Goal: Task Accomplishment & Management: Complete application form

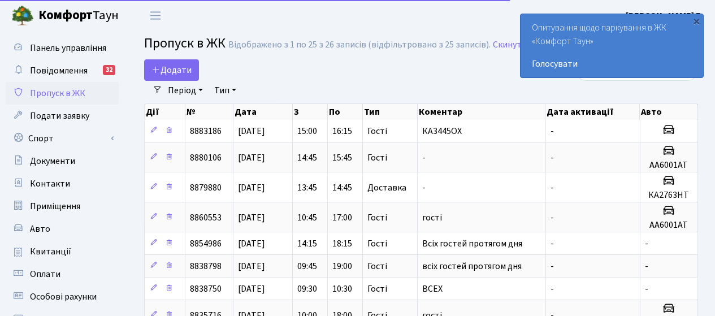
select select "25"
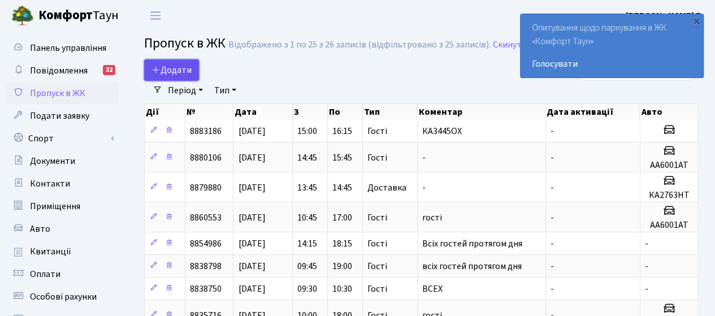
click at [163, 68] on span "Додати" at bounding box center [171, 70] width 40 height 12
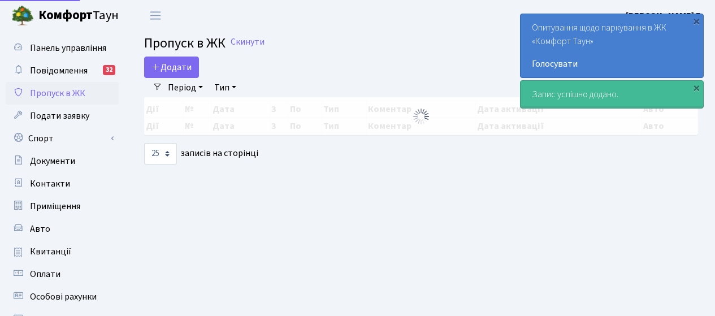
select select "25"
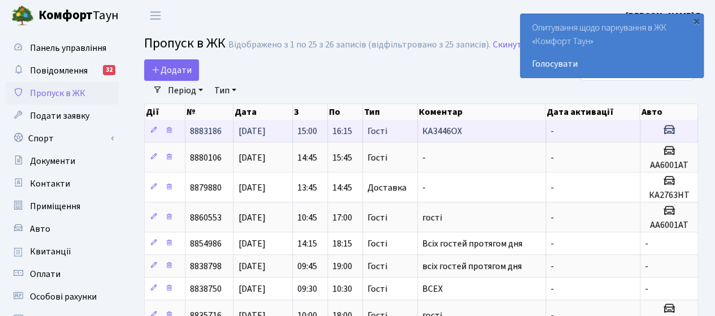
drag, startPoint x: 423, startPoint y: 129, endPoint x: 460, endPoint y: 134, distance: 37.0
click at [460, 134] on span "КА3446ОХ" at bounding box center [442, 131] width 40 height 12
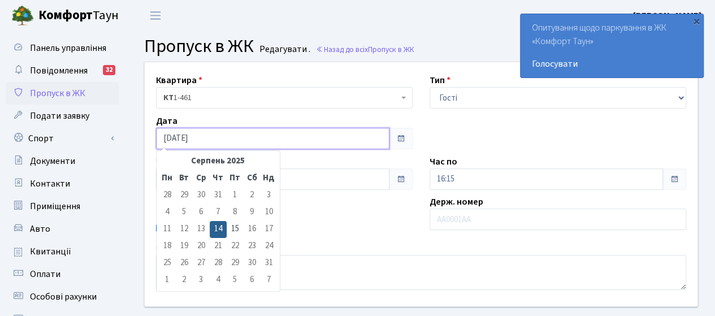
click at [342, 143] on input "[DATE]" at bounding box center [272, 138] width 233 height 21
click at [238, 227] on td "15" at bounding box center [235, 229] width 17 height 17
type input "[DATE]"
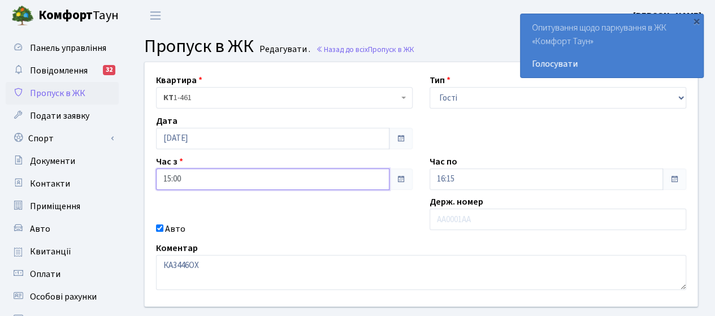
click at [366, 180] on input "15:00" at bounding box center [272, 178] width 233 height 21
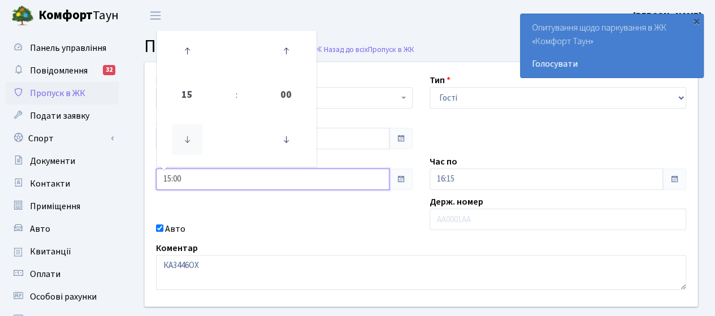
click at [188, 136] on icon at bounding box center [187, 139] width 31 height 31
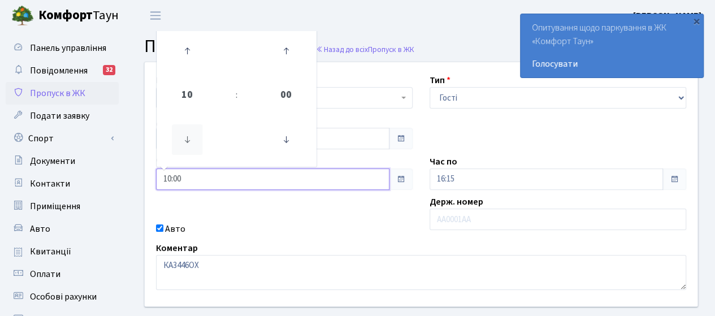
click at [188, 136] on icon at bounding box center [187, 139] width 31 height 31
type input "09:00"
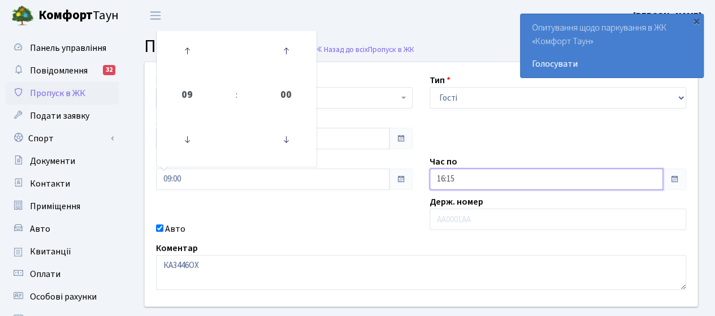
click at [476, 182] on input "16:15" at bounding box center [545, 178] width 233 height 21
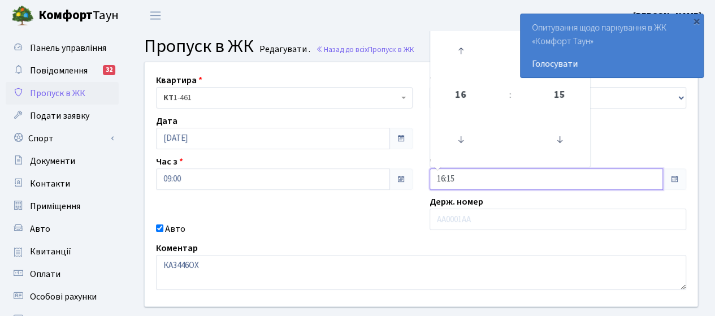
click at [605, 175] on input "16:15" at bounding box center [545, 178] width 233 height 21
click at [463, 140] on icon at bounding box center [460, 139] width 31 height 31
click at [457, 143] on icon at bounding box center [460, 139] width 31 height 31
click at [458, 143] on icon at bounding box center [460, 139] width 31 height 31
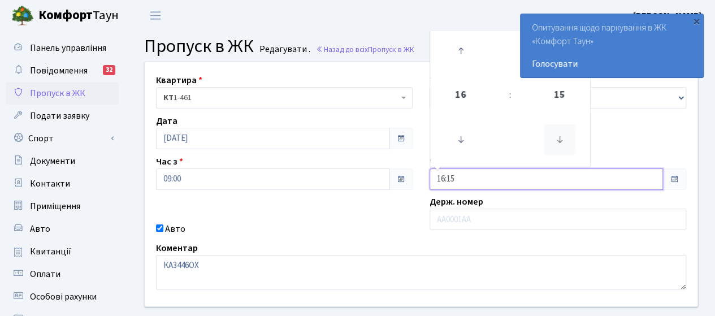
click at [562, 140] on icon at bounding box center [559, 139] width 31 height 31
click at [459, 50] on icon at bounding box center [460, 51] width 31 height 31
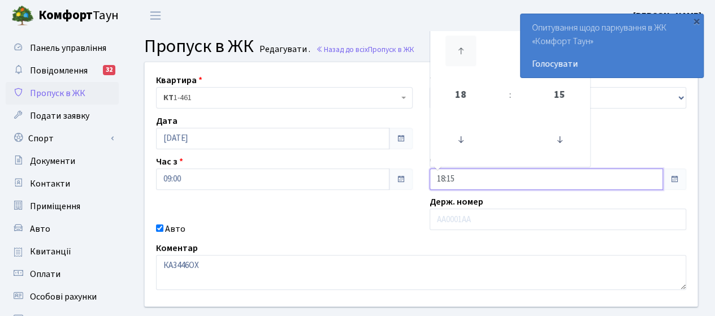
click at [459, 50] on icon at bounding box center [460, 51] width 31 height 31
click at [460, 141] on icon at bounding box center [460, 139] width 31 height 31
click at [459, 140] on icon at bounding box center [460, 139] width 31 height 31
type input "17:15"
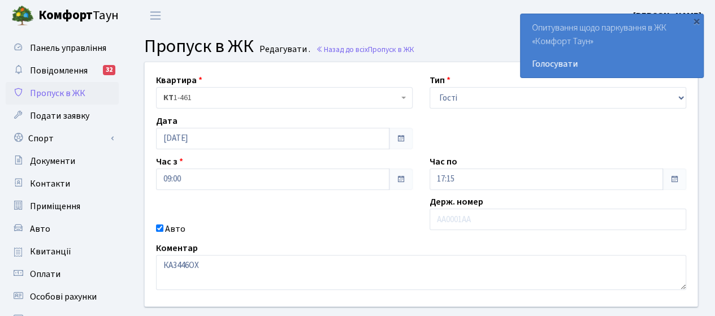
click at [327, 222] on div "Авто" at bounding box center [283, 229] width 273 height 14
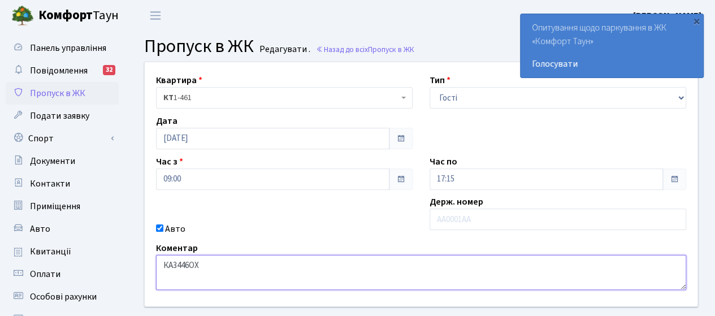
drag, startPoint x: 210, startPoint y: 267, endPoint x: 156, endPoint y: 259, distance: 54.2
click at [156, 259] on textarea "КА3446ОХ" at bounding box center [421, 272] width 530 height 35
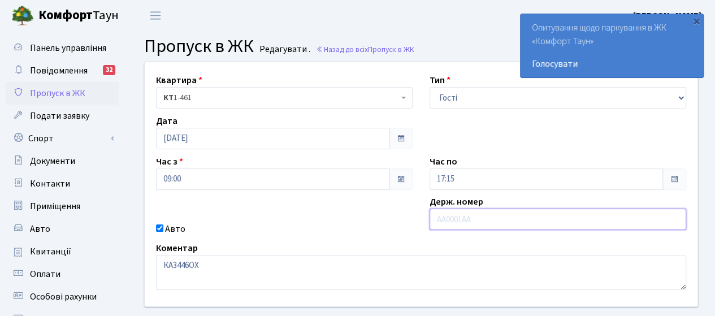
click at [452, 222] on input "text" at bounding box center [557, 218] width 256 height 21
paste input "КА3446ОХ"
type input "КА3446ОХ"
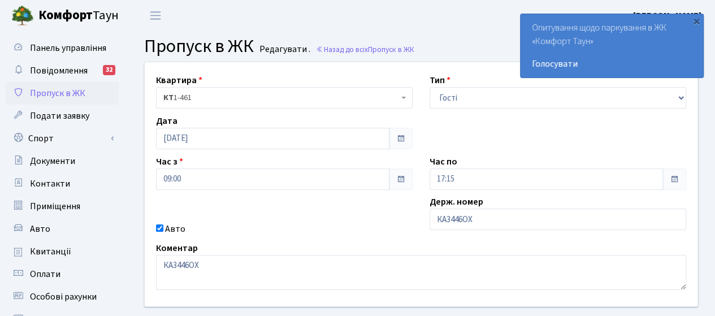
click at [288, 228] on div "Авто" at bounding box center [283, 229] width 273 height 14
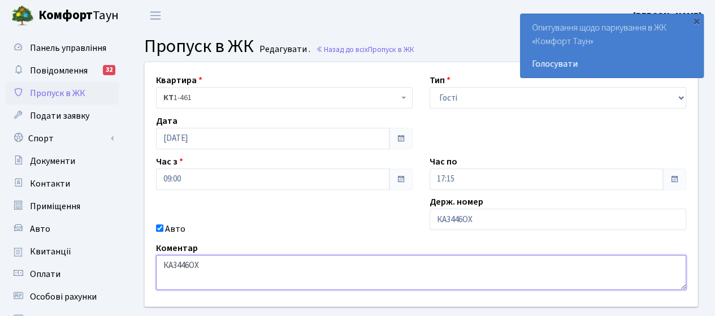
drag, startPoint x: 217, startPoint y: 269, endPoint x: 147, endPoint y: 264, distance: 70.2
click at [147, 264] on div "Коментар КА3446ОХ" at bounding box center [420, 265] width 547 height 49
type textarea "всіх"
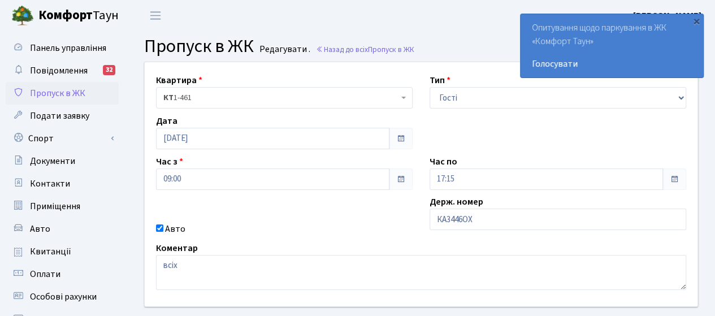
click at [276, 205] on div "Квартира <b>КТ</b>&nbsp;&nbsp;&nbsp;&nbsp;1-461 КТ 1-461 Тип - Доставка Таксі Г…" at bounding box center [420, 184] width 569 height 244
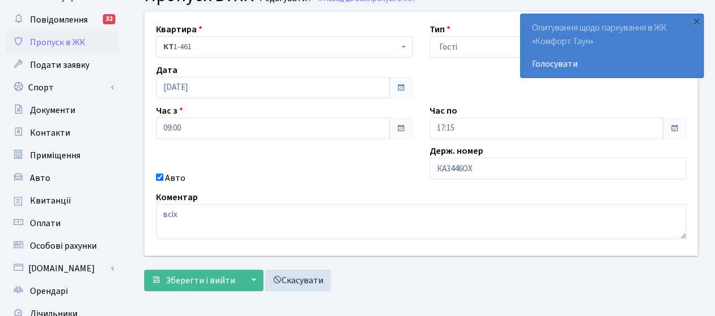
scroll to position [113, 0]
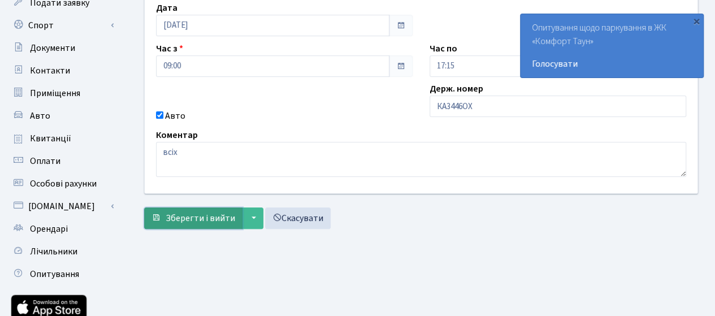
click at [195, 215] on span "Зберегти і вийти" at bounding box center [200, 218] width 69 height 12
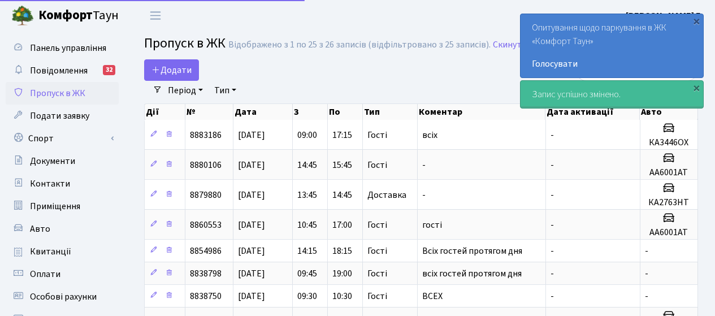
select select "25"
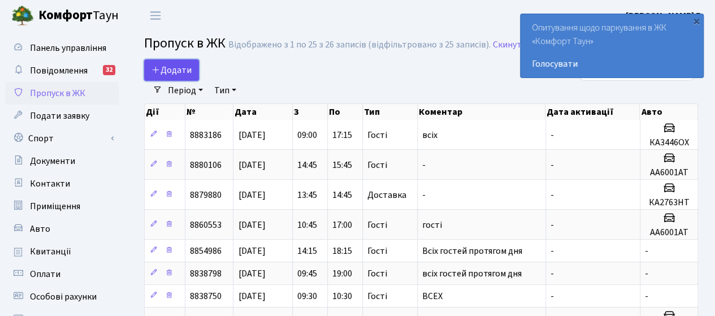
click at [183, 71] on span "Додати" at bounding box center [171, 70] width 40 height 12
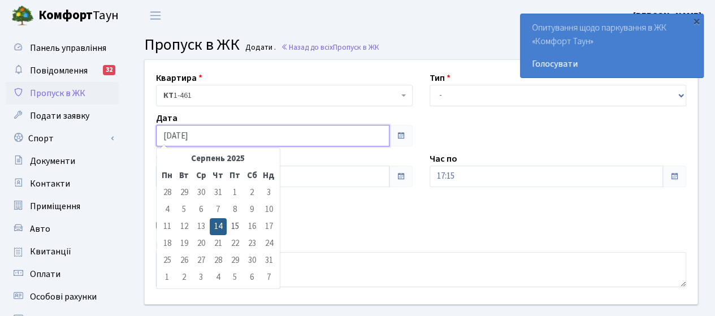
click at [377, 140] on input "[DATE]" at bounding box center [272, 135] width 233 height 21
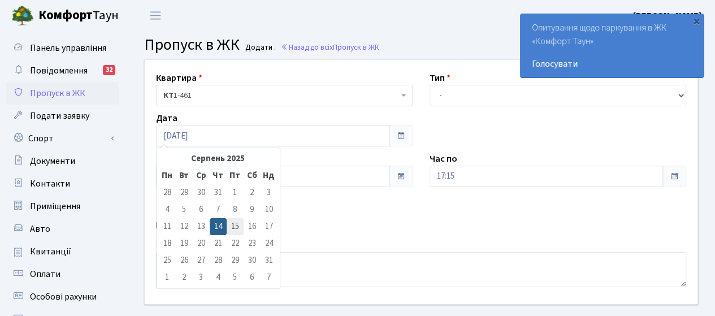
click at [236, 223] on td "15" at bounding box center [235, 226] width 17 height 17
type input "[DATE]"
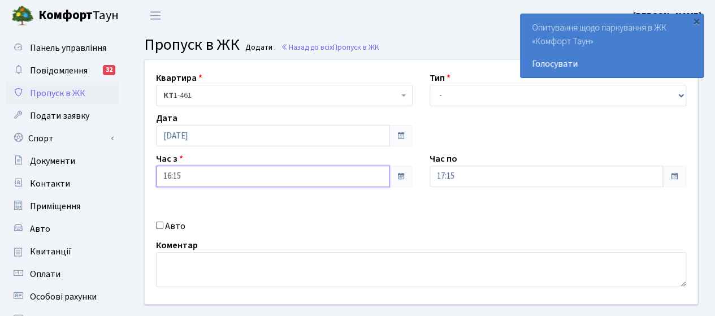
click at [206, 182] on input "16:15" at bounding box center [272, 176] width 233 height 21
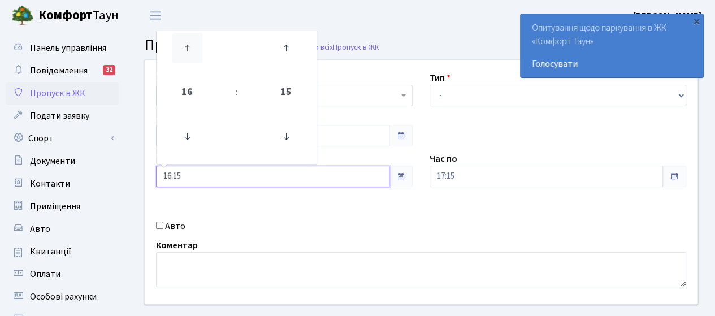
click at [187, 43] on icon at bounding box center [187, 48] width 31 height 31
click at [185, 137] on icon at bounding box center [187, 136] width 31 height 31
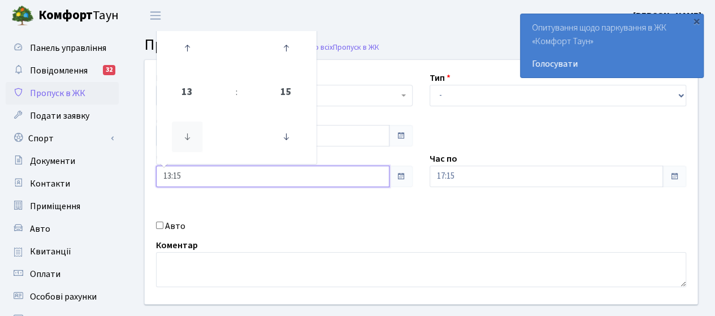
click at [185, 137] on icon at bounding box center [187, 136] width 31 height 31
click at [284, 45] on icon at bounding box center [286, 48] width 31 height 31
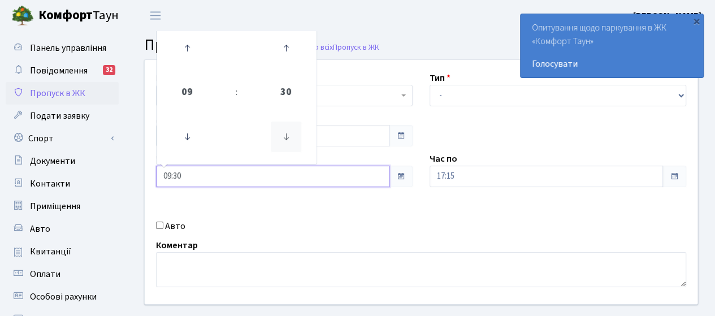
click at [284, 140] on icon at bounding box center [286, 136] width 31 height 31
type input "09:00"
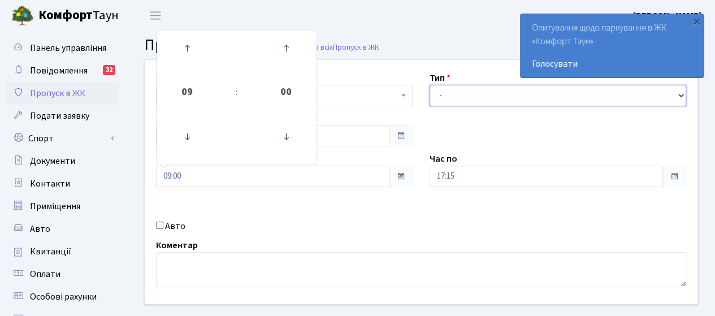
click at [486, 93] on select "- Доставка Таксі Гості Сервіс" at bounding box center [557, 95] width 256 height 21
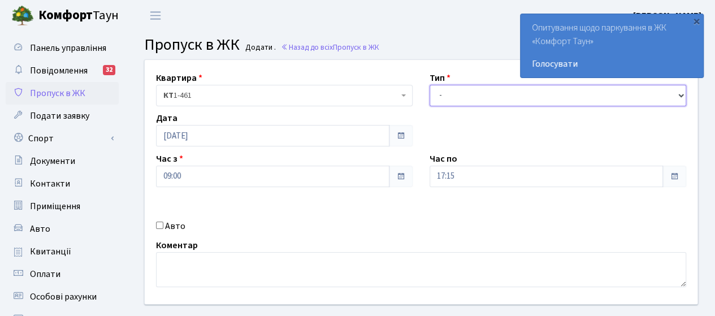
select select "3"
click at [429, 85] on select "- Доставка Таксі Гості Сервіс" at bounding box center [557, 95] width 256 height 21
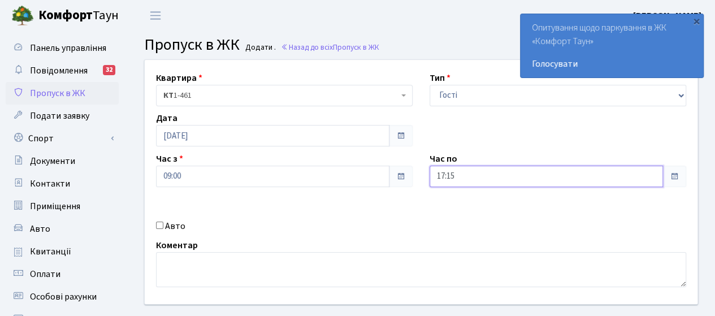
click at [457, 179] on input "17:15" at bounding box center [545, 176] width 233 height 21
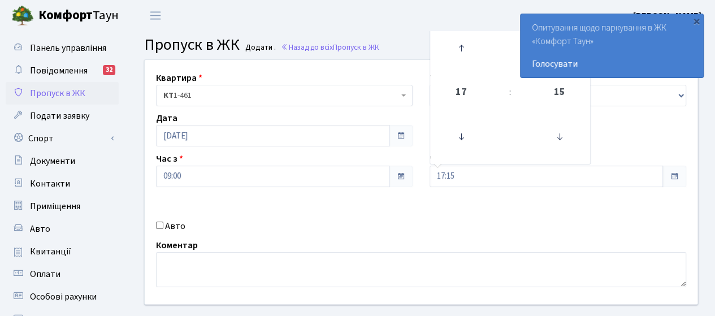
click at [270, 204] on div "Квартира <b>КТ</b>&nbsp;&nbsp;&nbsp;&nbsp;1-461 КТ 1-461 Тип - Доставка Таксі Г…" at bounding box center [420, 182] width 569 height 244
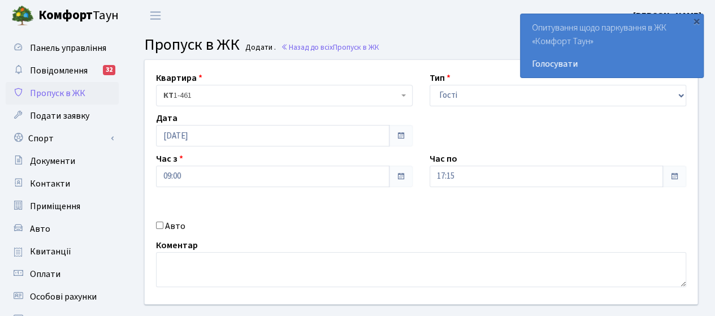
click at [158, 227] on input "Авто" at bounding box center [159, 224] width 7 height 7
checkbox input "true"
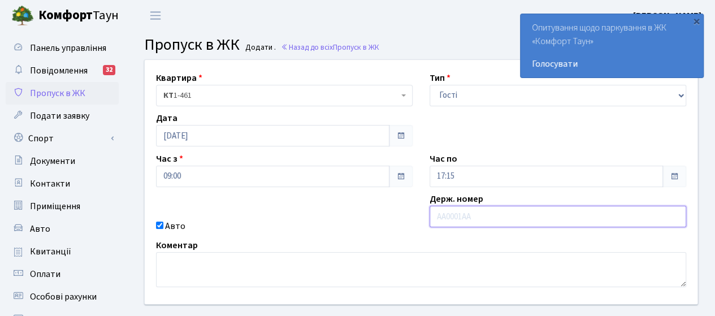
click at [483, 216] on input "text" at bounding box center [557, 216] width 256 height 21
paste input "КА3446ОХ"
type input "КА3446ОХ"
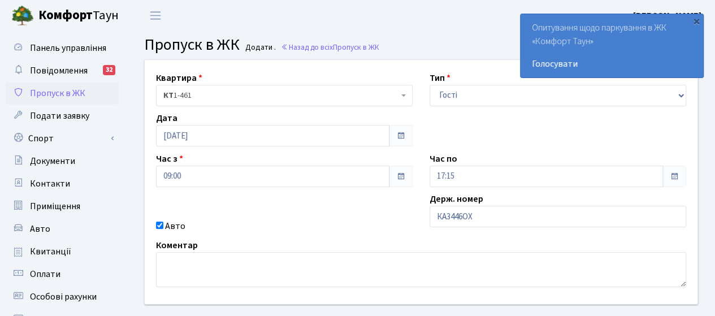
click at [338, 208] on div "Квартира <b>КТ</b>&nbsp;&nbsp;&nbsp;&nbsp;1-461 КТ 1-461 Тип - Доставка Таксі Г…" at bounding box center [420, 182] width 569 height 244
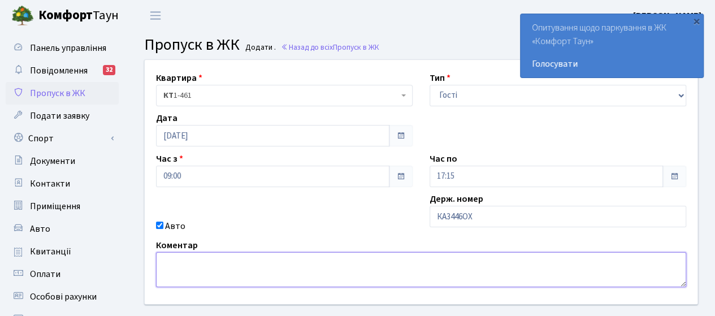
click at [190, 272] on textarea at bounding box center [421, 269] width 530 height 35
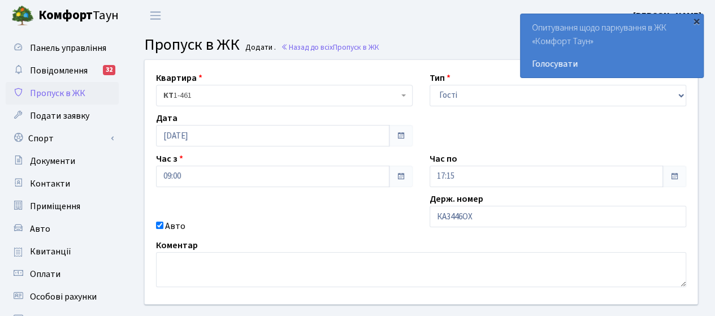
click at [695, 23] on div "×" at bounding box center [695, 20] width 11 height 11
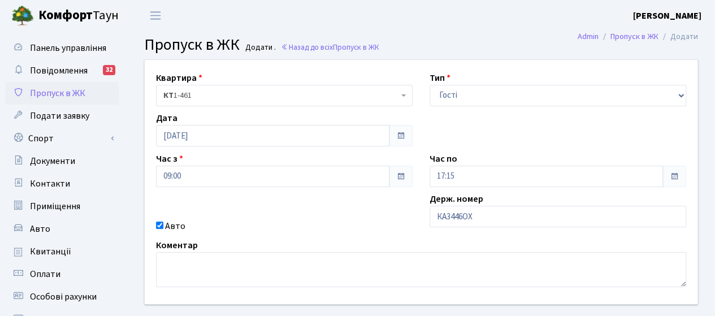
click at [302, 208] on div "Квартира <b>КТ</b>&nbsp;&nbsp;&nbsp;&nbsp;1-461 КТ 1-461 Тип - Доставка Таксі Г…" at bounding box center [420, 182] width 569 height 244
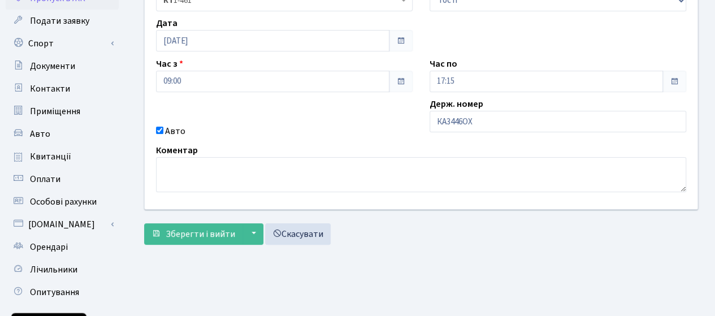
scroll to position [113, 0]
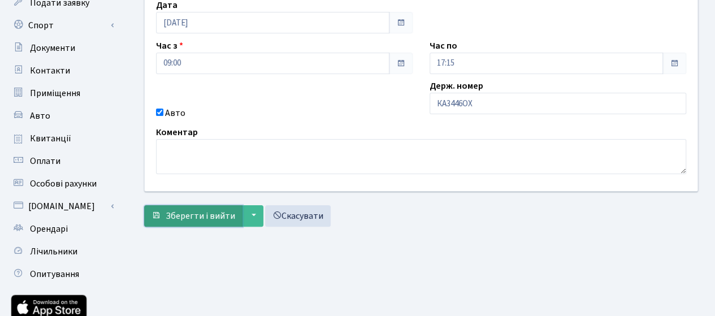
click at [182, 214] on span "Зберегти і вийти" at bounding box center [200, 216] width 69 height 12
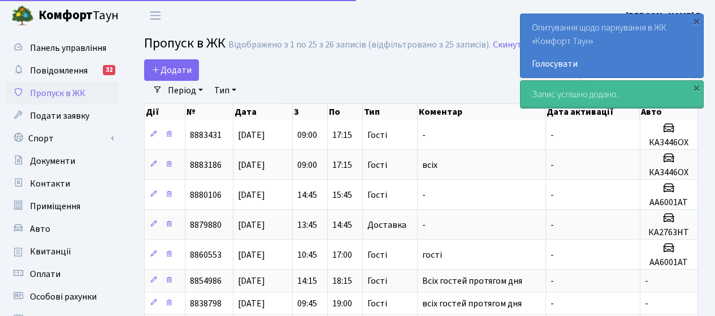
select select "25"
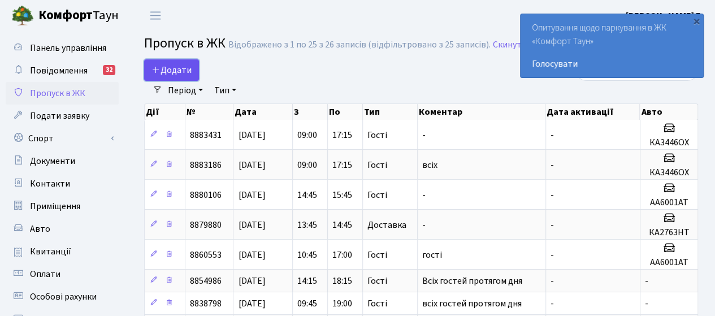
click at [166, 65] on span "Додати" at bounding box center [171, 70] width 40 height 12
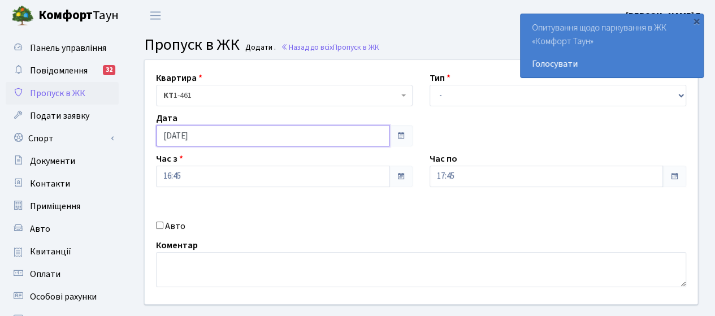
click at [223, 142] on input "[DATE]" at bounding box center [272, 135] width 233 height 21
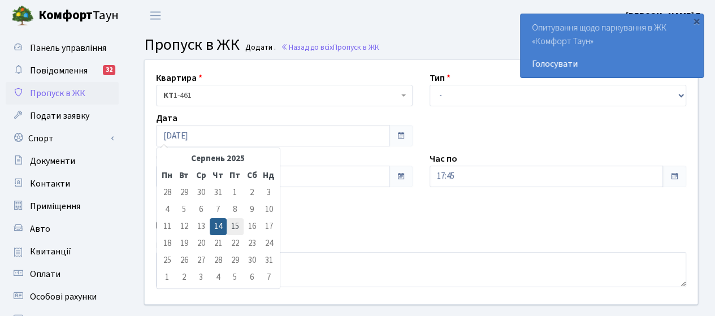
click at [235, 225] on td "15" at bounding box center [235, 226] width 17 height 17
type input "[DATE]"
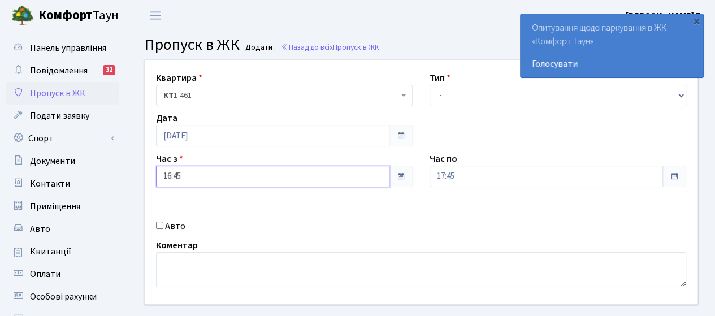
click at [212, 184] on input "16:45" at bounding box center [272, 176] width 233 height 21
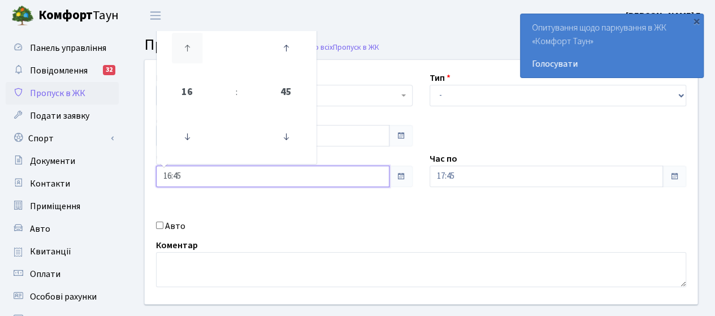
click at [185, 38] on icon at bounding box center [187, 48] width 31 height 31
click at [185, 140] on icon at bounding box center [187, 136] width 31 height 31
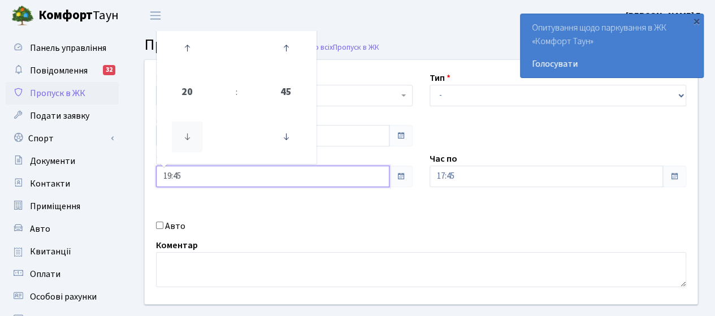
click at [185, 140] on icon at bounding box center [187, 136] width 31 height 31
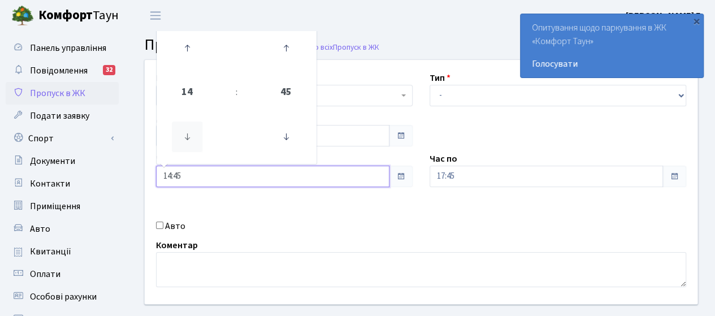
click at [185, 140] on icon at bounding box center [187, 136] width 31 height 31
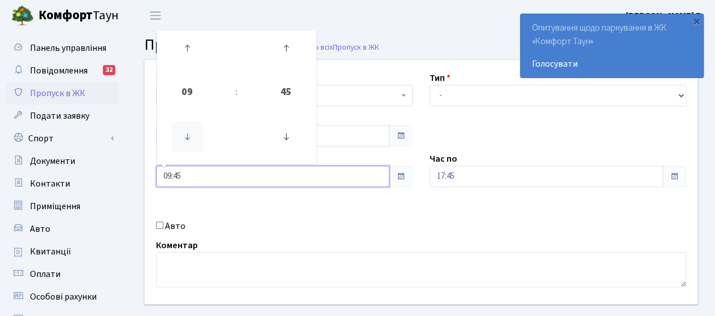
click at [185, 140] on icon at bounding box center [187, 136] width 31 height 31
click at [188, 47] on icon at bounding box center [187, 48] width 31 height 31
type input "09:45"
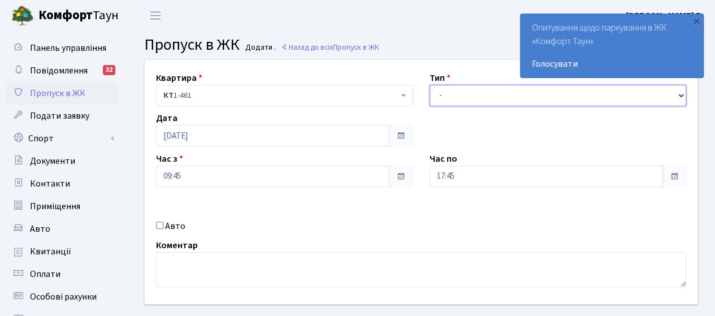
click at [464, 99] on select "- Доставка Таксі Гості Сервіс" at bounding box center [557, 95] width 256 height 21
select select "3"
click at [429, 85] on select "- Доставка Таксі Гості Сервіс" at bounding box center [557, 95] width 256 height 21
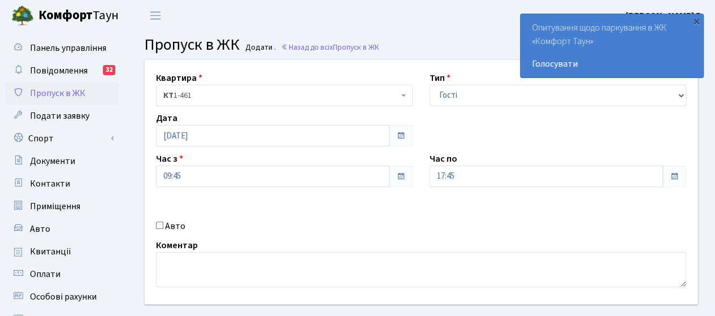
click at [184, 229] on div "Авто" at bounding box center [283, 226] width 273 height 14
click at [177, 227] on label "Авто" at bounding box center [175, 226] width 20 height 14
click at [163, 227] on input "Авто" at bounding box center [159, 224] width 7 height 7
checkbox input "true"
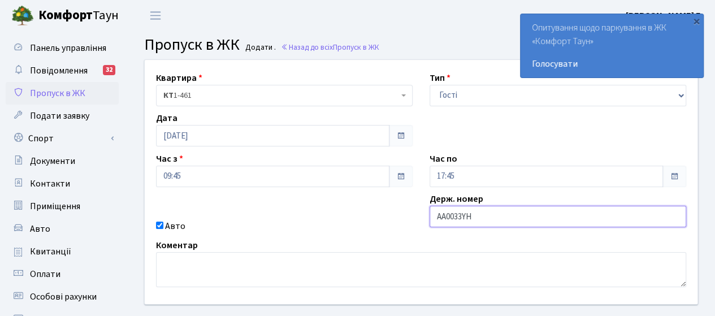
type input "АА0033YH"
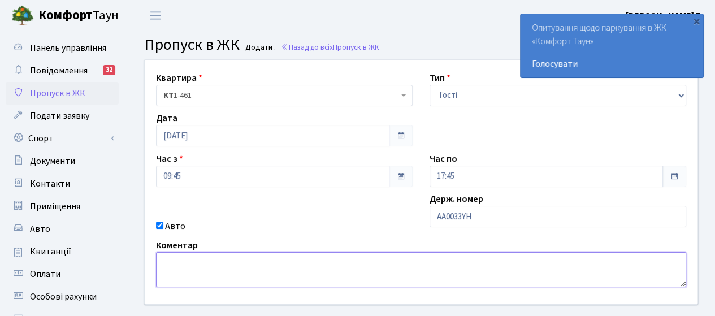
click at [286, 266] on textarea at bounding box center [421, 269] width 530 height 35
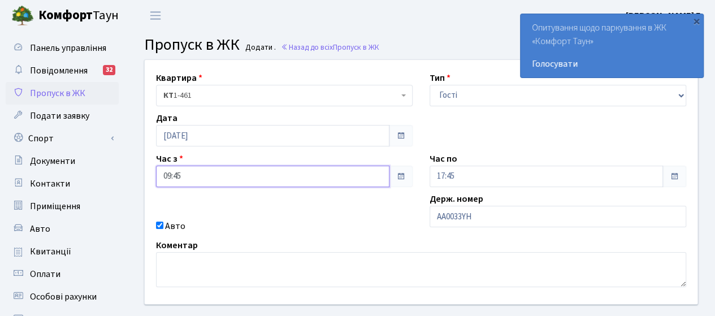
click at [279, 178] on input "09:45" at bounding box center [272, 176] width 233 height 21
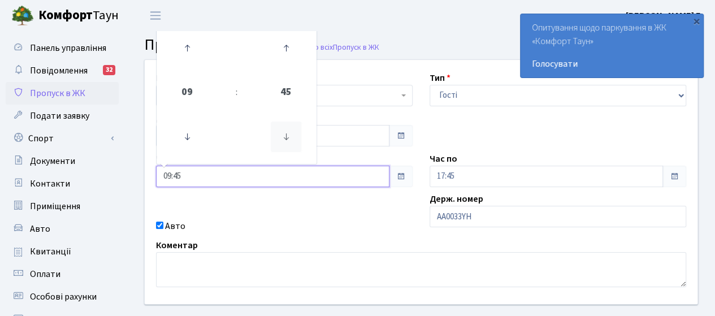
click at [282, 140] on icon at bounding box center [286, 136] width 31 height 31
type input "09:00"
click at [239, 224] on div "Авто" at bounding box center [283, 226] width 273 height 14
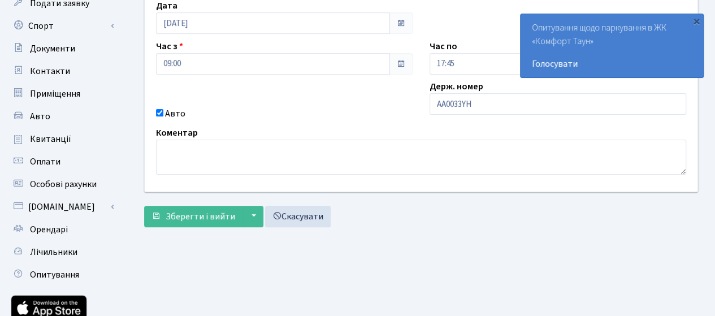
scroll to position [113, 0]
click at [169, 212] on span "Зберегти і вийти" at bounding box center [200, 216] width 69 height 12
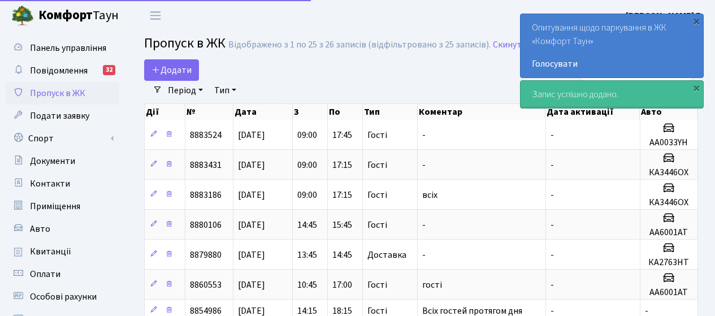
select select "25"
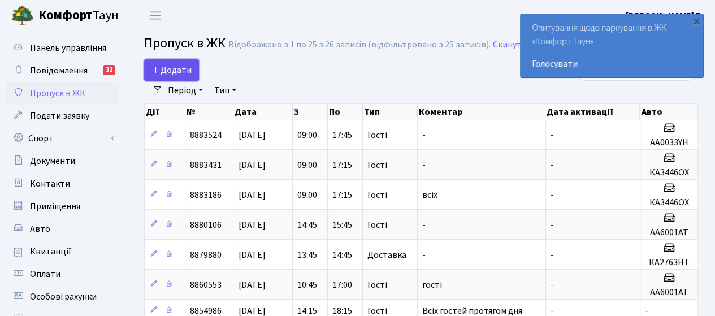
click at [180, 66] on span "Додати" at bounding box center [171, 70] width 40 height 12
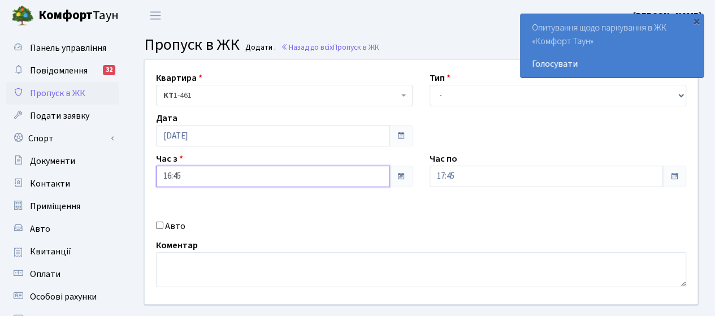
click at [208, 175] on input "16:45" at bounding box center [272, 176] width 233 height 21
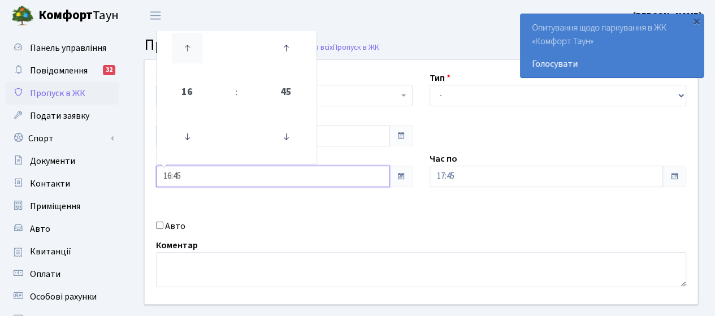
click at [189, 49] on icon at bounding box center [187, 48] width 31 height 31
click at [193, 138] on icon at bounding box center [187, 136] width 31 height 31
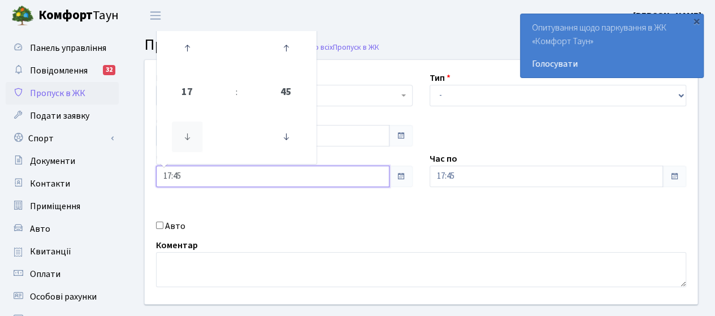
click at [193, 138] on icon at bounding box center [187, 136] width 31 height 31
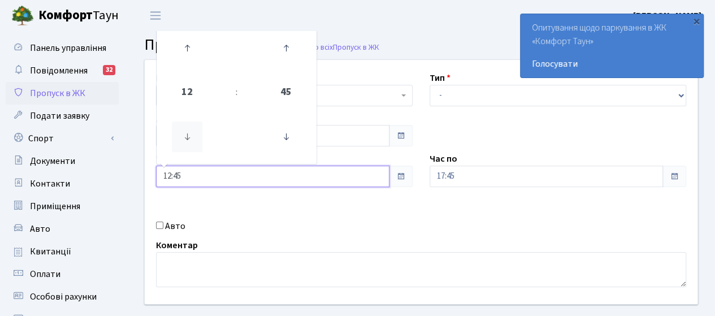
click at [193, 137] on icon at bounding box center [187, 136] width 31 height 31
type input "09:45"
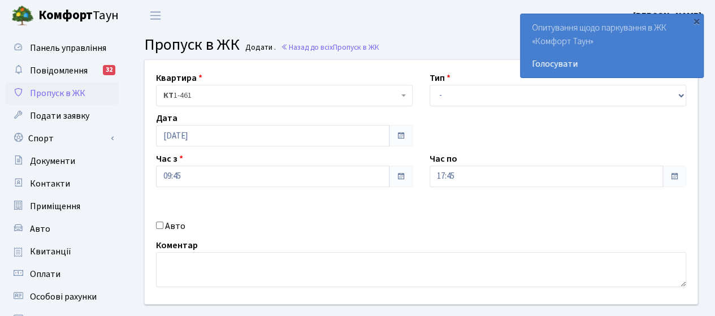
click at [226, 204] on div "Квартира <b>КТ</b>&nbsp;&nbsp;&nbsp;&nbsp;1-461 КТ 1-461 Тип - Доставка Таксі Г…" at bounding box center [420, 182] width 569 height 244
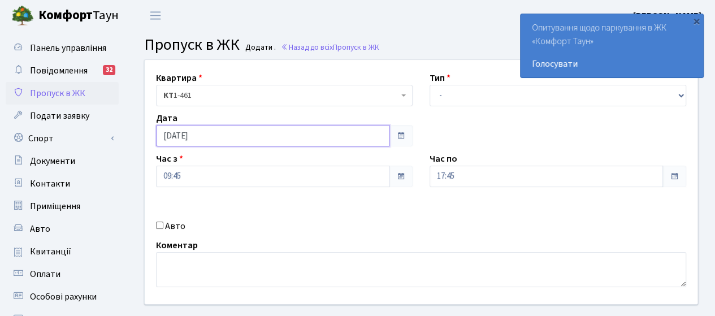
click at [237, 141] on input "[DATE]" at bounding box center [272, 135] width 233 height 21
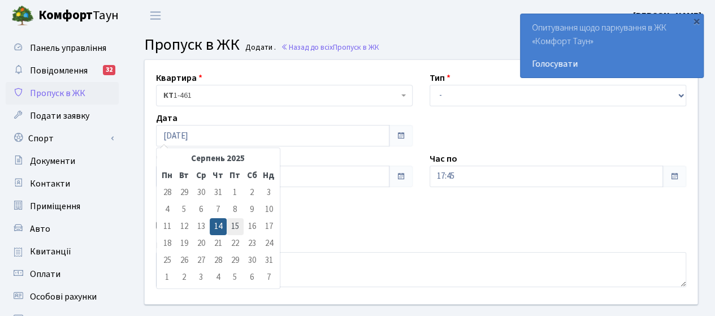
click at [236, 222] on td "15" at bounding box center [235, 226] width 17 height 17
type input "[DATE]"
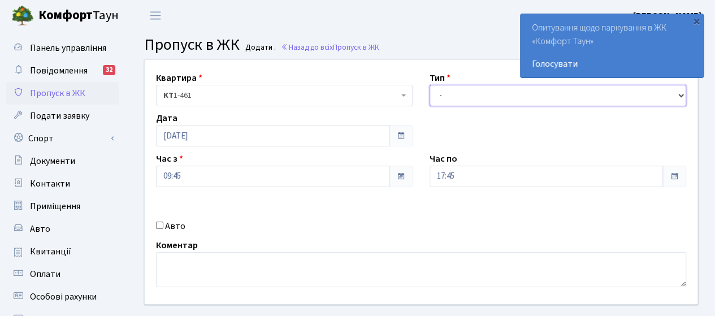
click at [455, 94] on select "- Доставка Таксі Гості Сервіс" at bounding box center [557, 95] width 256 height 21
select select "3"
click at [429, 85] on select "- Доставка Таксі Гості Сервіс" at bounding box center [557, 95] width 256 height 21
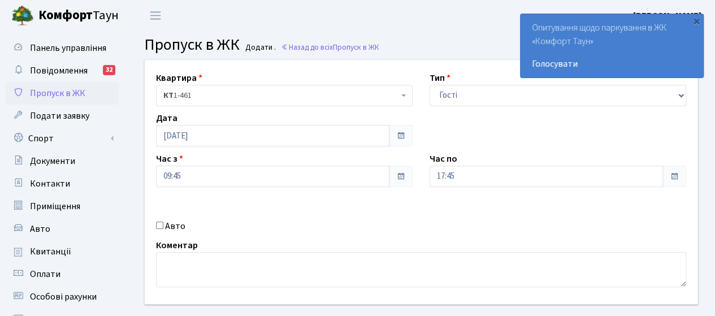
click at [166, 220] on label "Авто" at bounding box center [175, 226] width 20 height 14
click at [163, 221] on input "Авто" at bounding box center [159, 224] width 7 height 7
checkbox input "true"
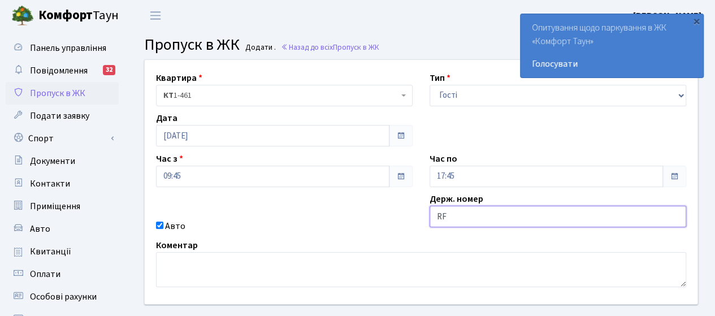
type input "R"
type input "КА7100AE"
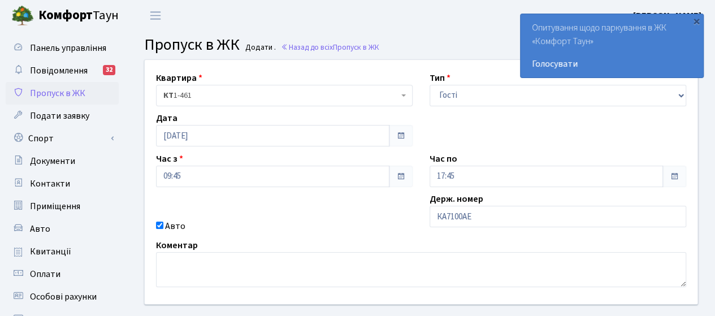
click at [381, 239] on div "Коментар" at bounding box center [420, 262] width 547 height 49
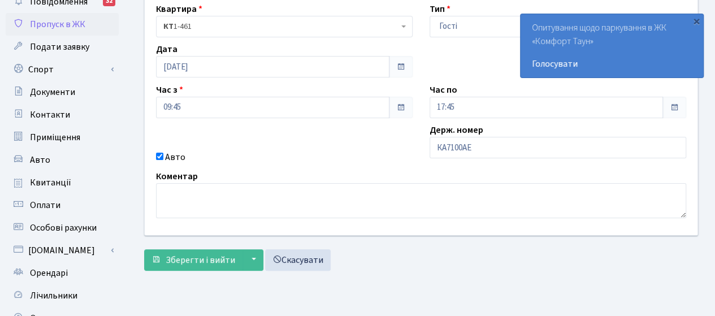
scroll to position [169, 0]
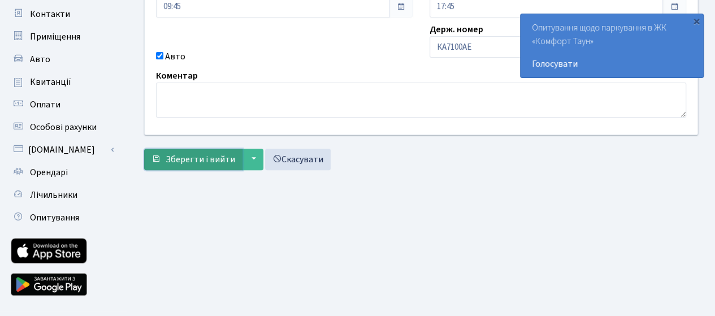
click at [166, 155] on span "Зберегти і вийти" at bounding box center [200, 159] width 69 height 12
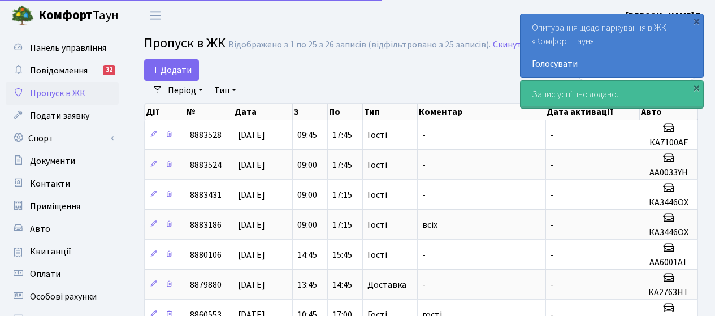
select select "25"
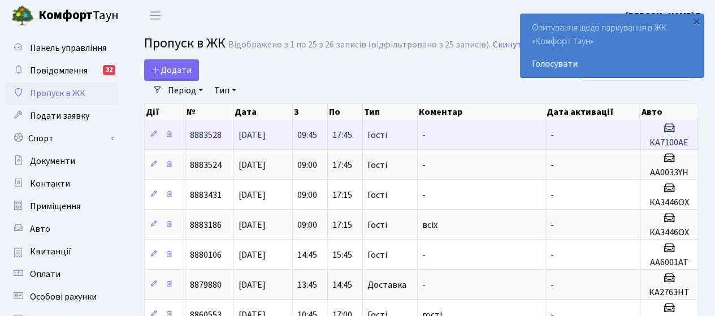
click at [265, 134] on span "[DATE]" at bounding box center [251, 135] width 27 height 12
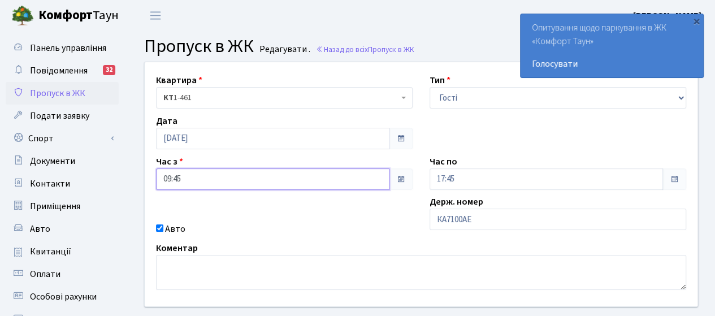
click at [219, 177] on input "09:45" at bounding box center [272, 178] width 233 height 21
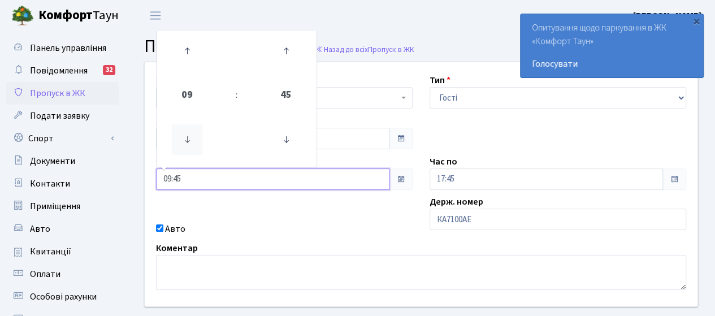
click at [181, 141] on icon at bounding box center [187, 139] width 31 height 31
click at [183, 141] on icon at bounding box center [187, 139] width 31 height 31
click at [192, 50] on icon at bounding box center [187, 51] width 31 height 31
click at [290, 141] on icon at bounding box center [286, 139] width 31 height 31
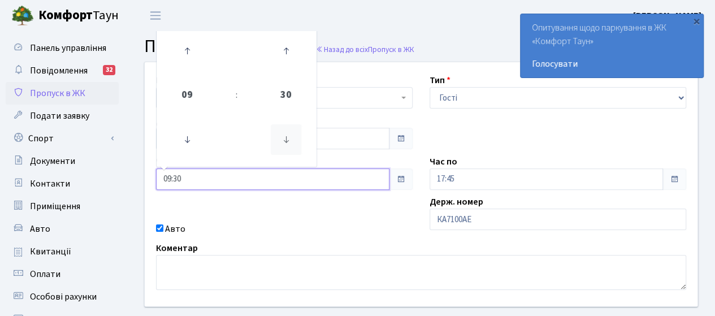
click at [290, 141] on icon at bounding box center [286, 139] width 31 height 31
type input "09:00"
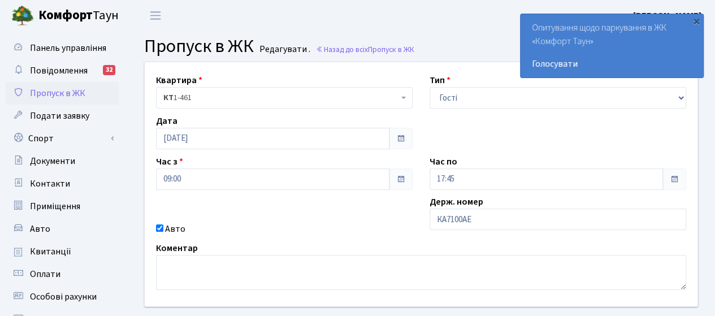
drag, startPoint x: 214, startPoint y: 219, endPoint x: 214, endPoint y: 248, distance: 29.4
click at [214, 219] on div "Квартира <b>КТ</b>&nbsp;&nbsp;&nbsp;&nbsp;1-461 КТ 1-461 Тип - Доставка Таксі Г…" at bounding box center [420, 184] width 569 height 244
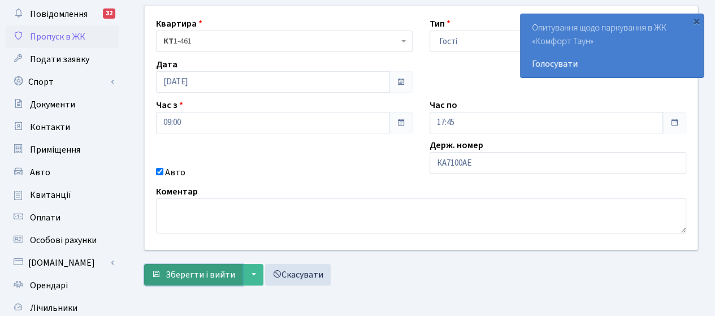
click at [185, 271] on span "Зберегти і вийти" at bounding box center [200, 274] width 69 height 12
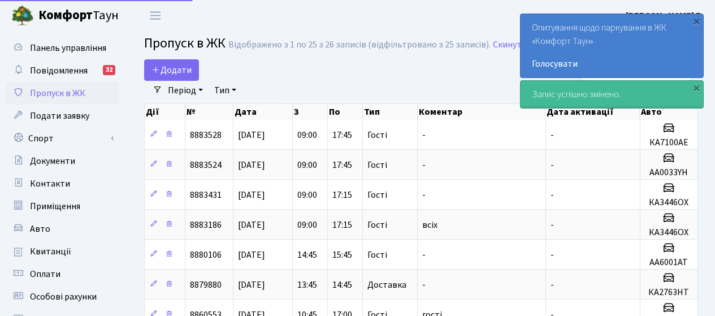
select select "25"
